Goal: Task Accomplishment & Management: Complete application form

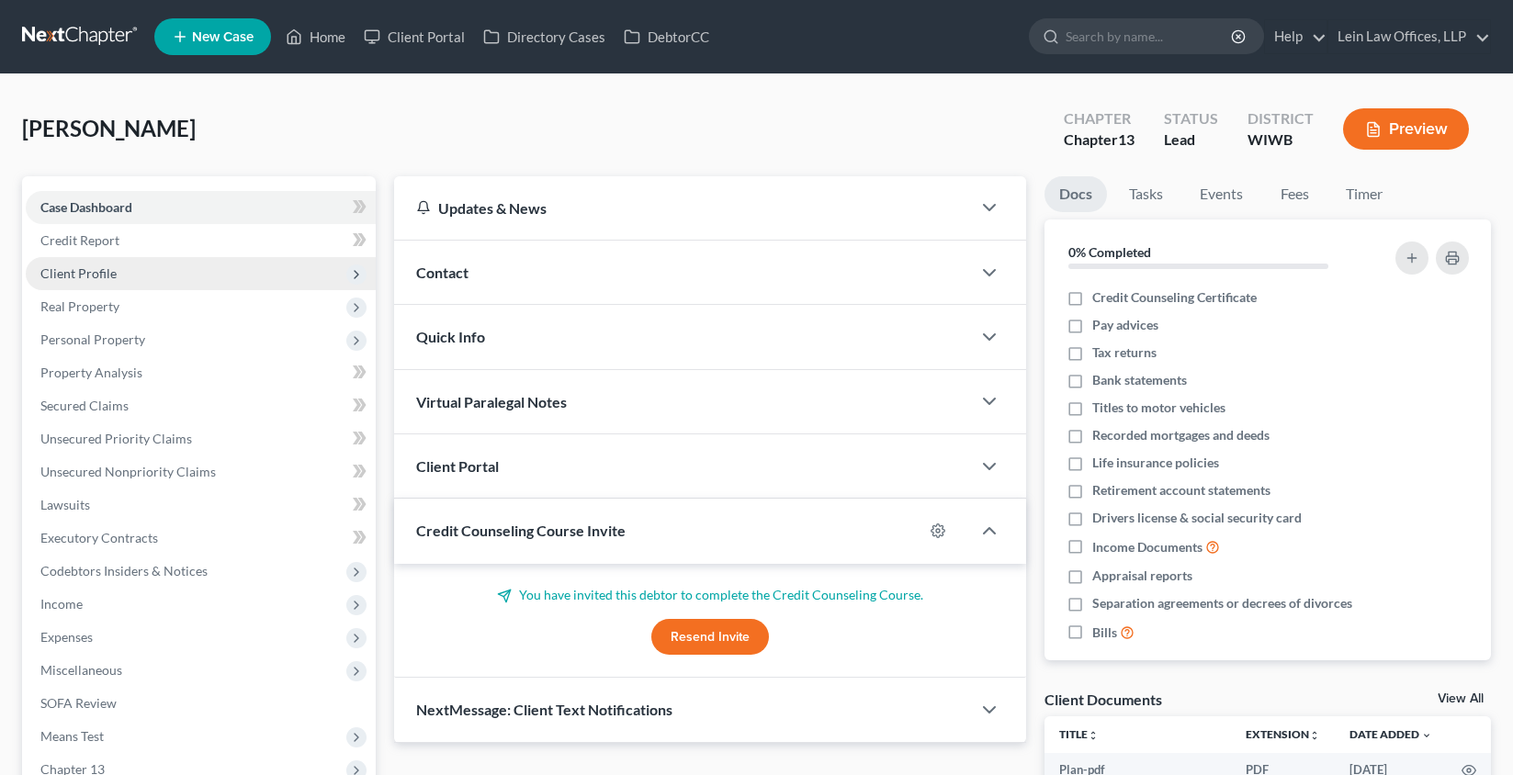
click at [120, 265] on span "Client Profile" at bounding box center [201, 273] width 350 height 33
click at [156, 302] on span "Filing Information" at bounding box center [129, 306] width 104 height 16
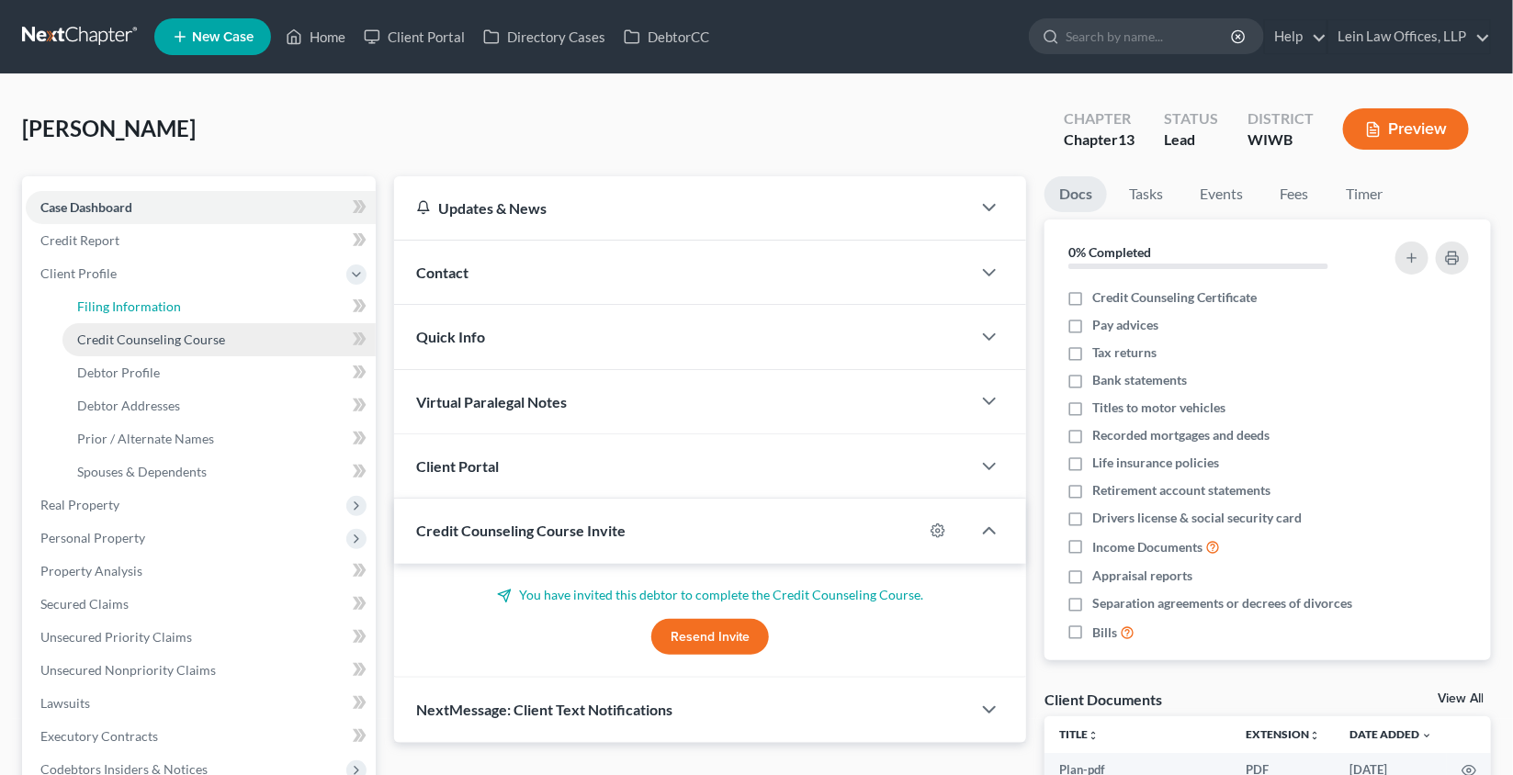
select select "1"
select select "0"
select select "3"
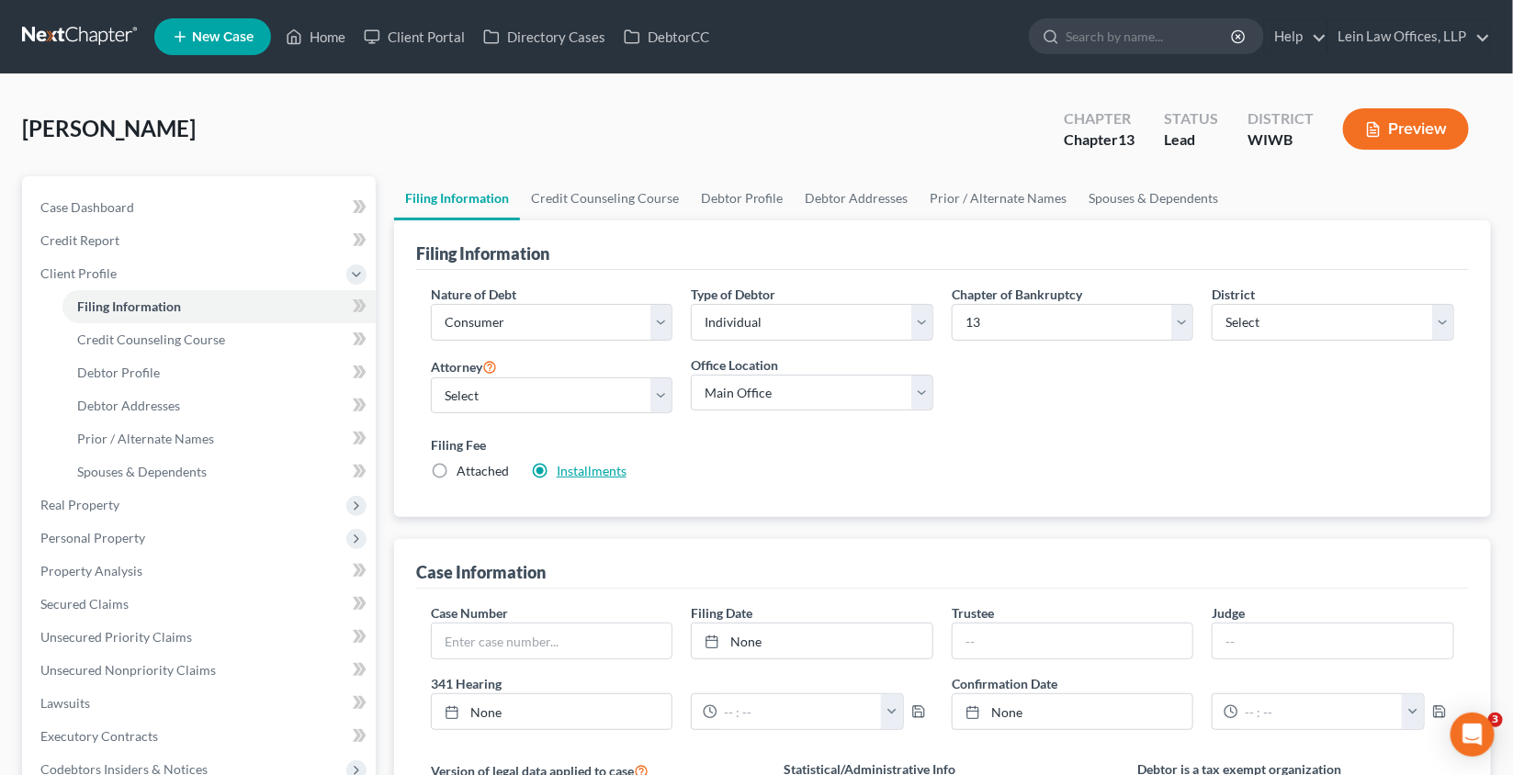
click at [591, 468] on link "Installments" at bounding box center [592, 471] width 70 height 16
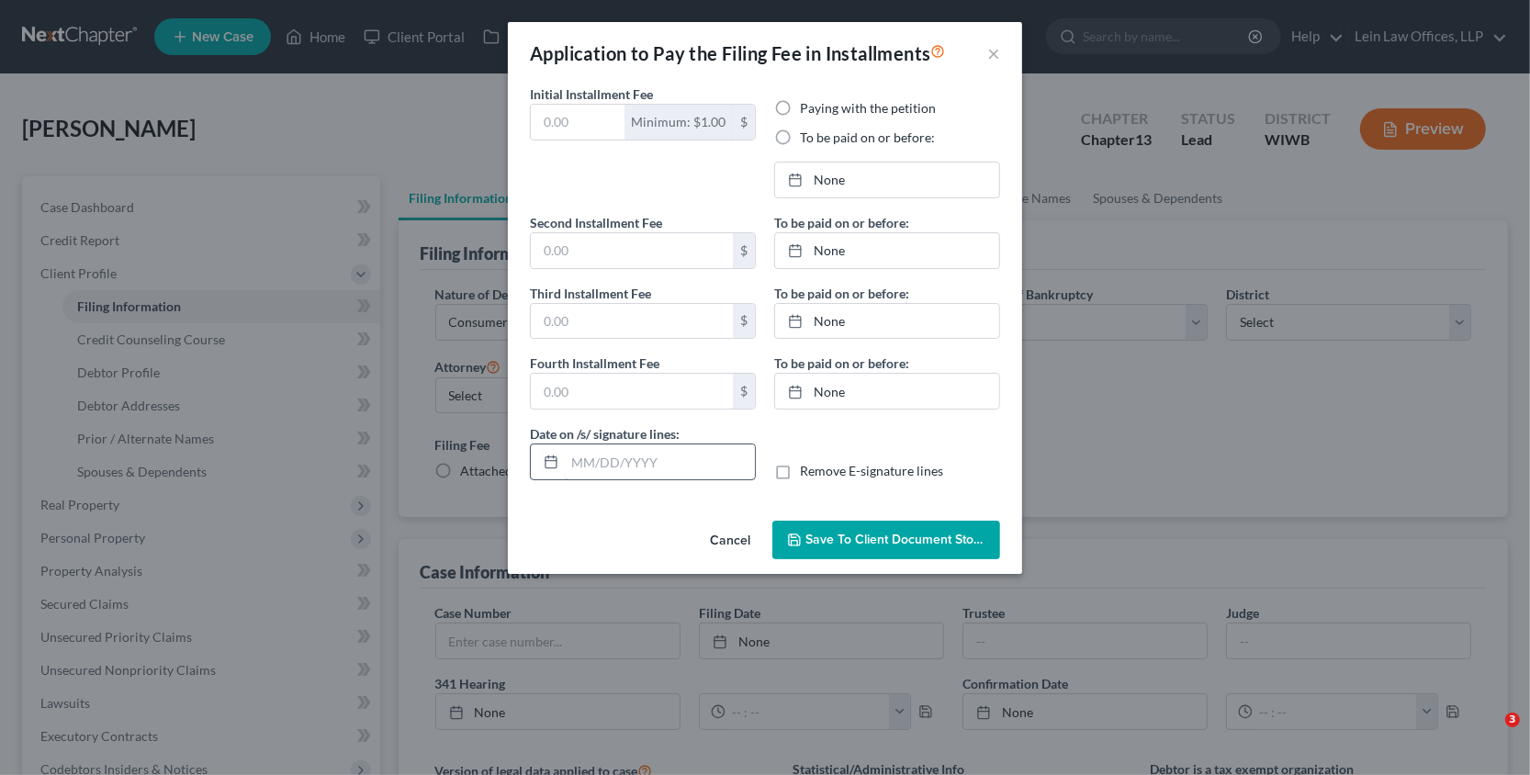
type input "313.00"
radio input "true"
type input "0.00"
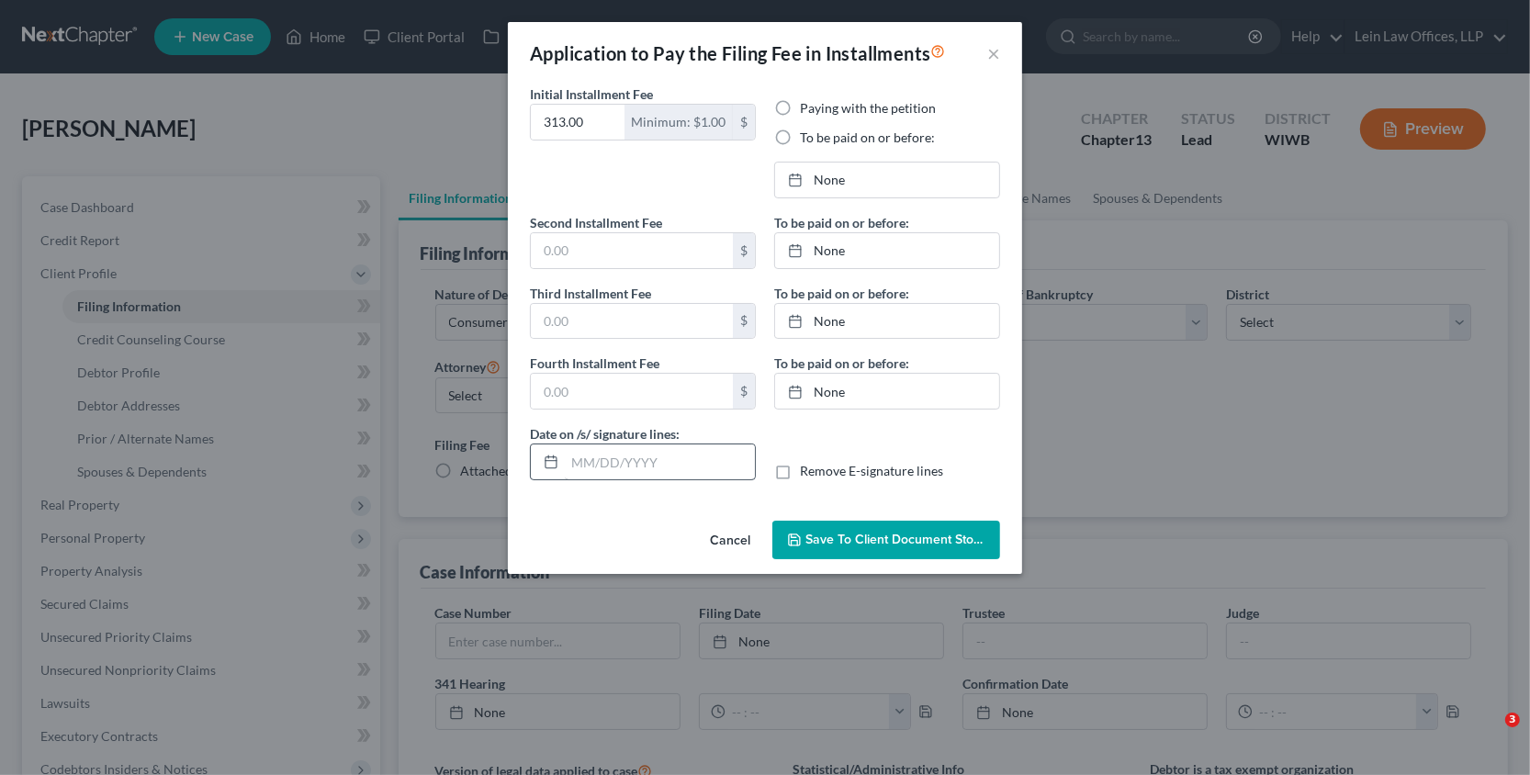
type input "[DATE]"
click at [995, 54] on button "×" at bounding box center [993, 53] width 13 height 22
